Goal: Information Seeking & Learning: Learn about a topic

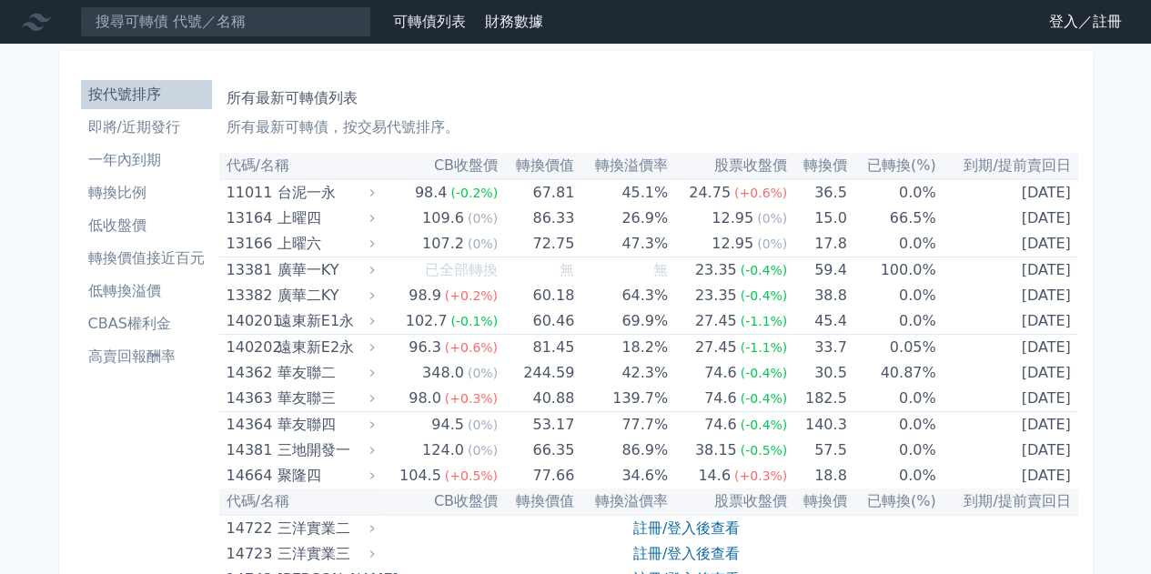
click at [168, 352] on li "高賣回報酬率" at bounding box center [146, 357] width 131 height 22
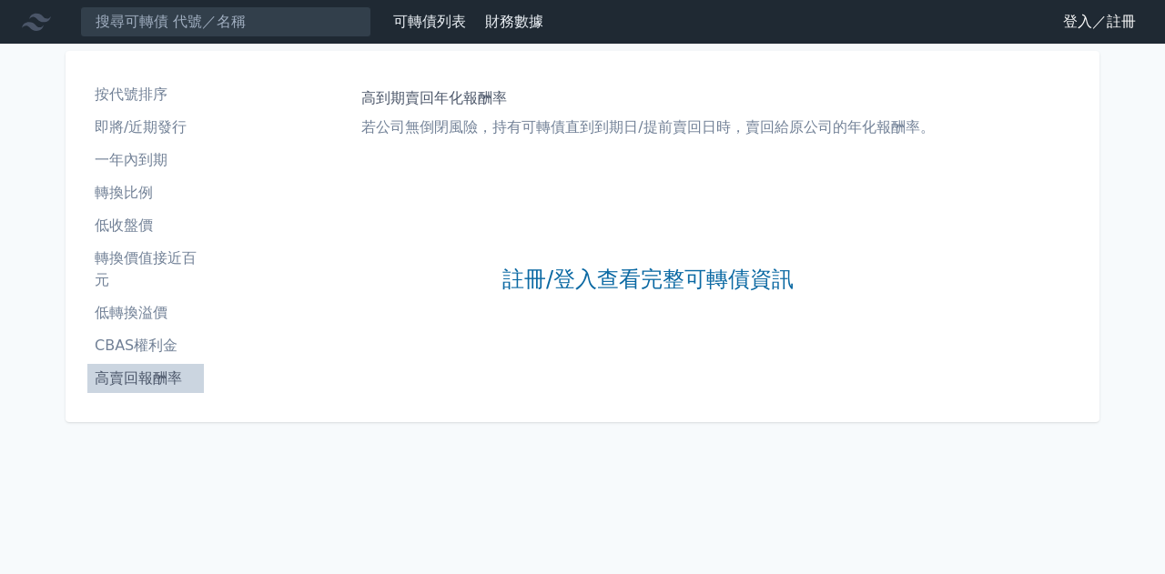
click at [632, 299] on div "註冊/登入查看完整可轉債資訊" at bounding box center [647, 280] width 291 height 240
click at [648, 287] on link "註冊/登入查看完整可轉債資訊" at bounding box center [647, 280] width 291 height 29
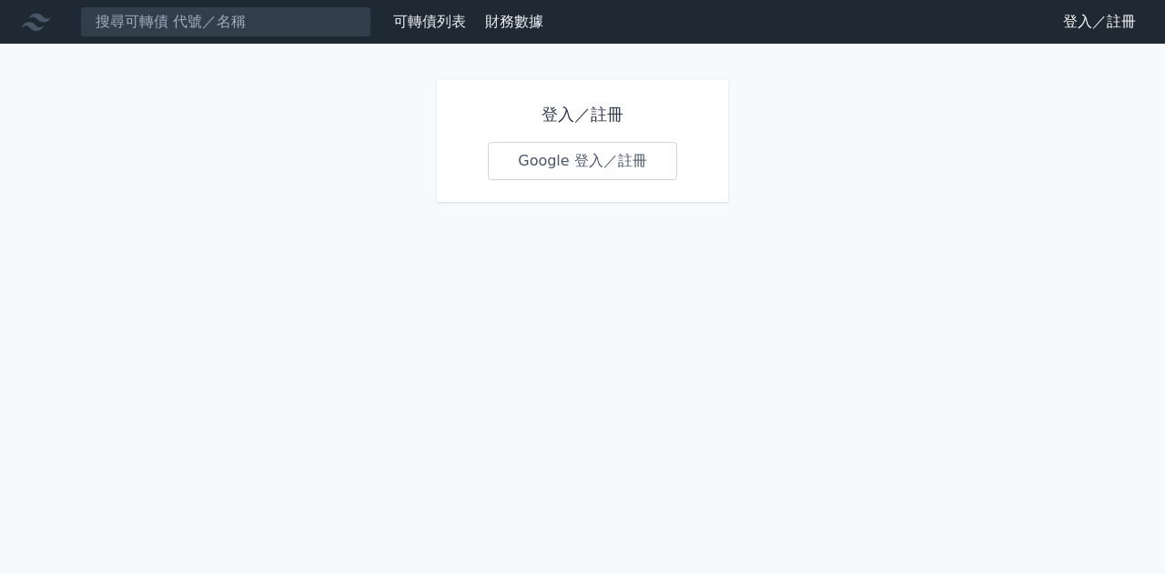
click at [605, 155] on link "Google 登入／註冊" at bounding box center [582, 161] width 189 height 38
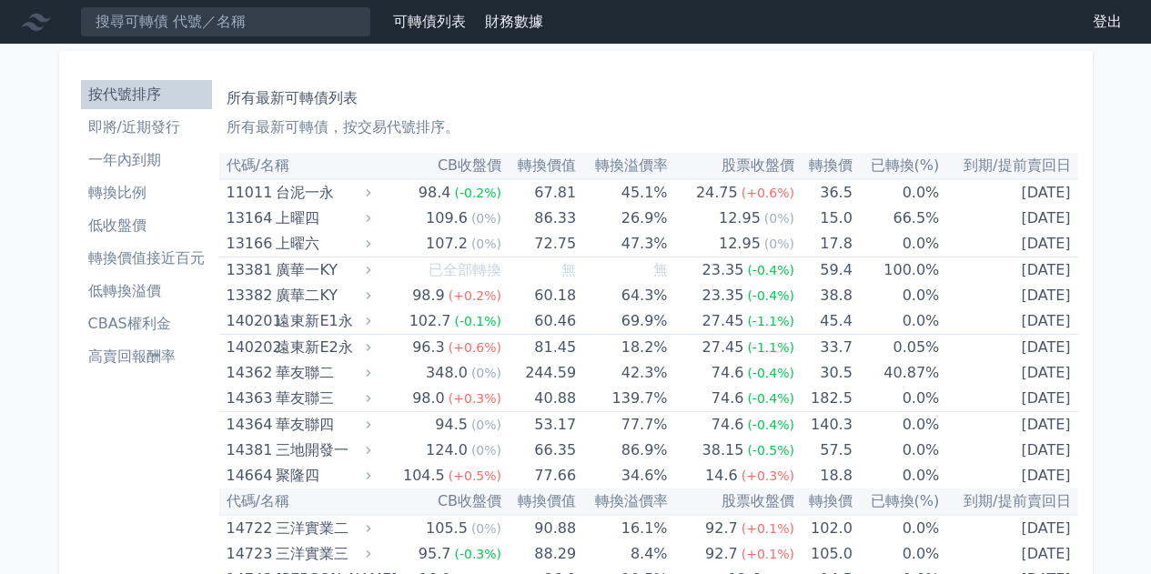
click at [156, 352] on li "高賣回報酬率" at bounding box center [146, 357] width 131 height 22
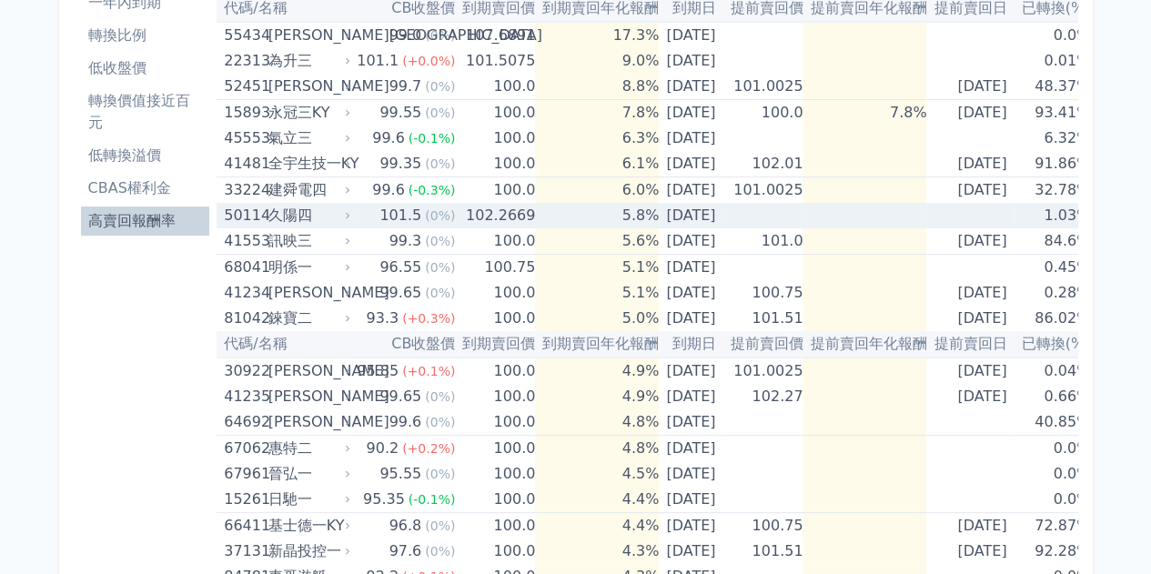
scroll to position [182, 0]
